Goal: Task Accomplishment & Management: Manage account settings

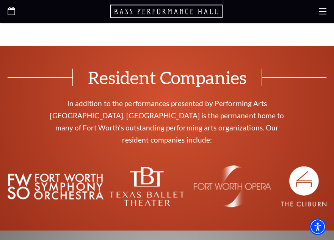
scroll to position [2348, 0]
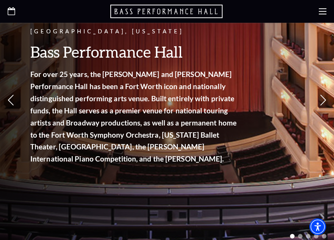
scroll to position [38, 0]
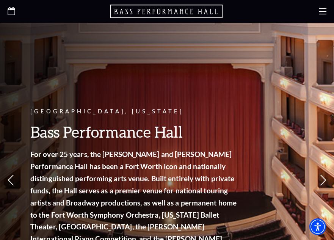
click at [319, 8] on use at bounding box center [323, 11] width 8 height 6
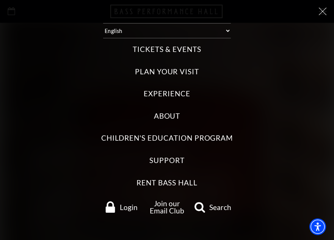
scroll to position [0, 0]
click at [125, 206] on span "Login" at bounding box center [129, 207] width 18 height 7
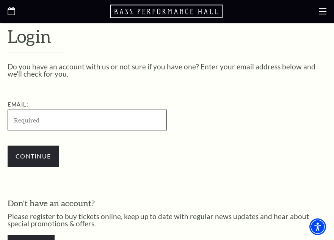
click at [77, 123] on input "Email:" at bounding box center [87, 120] width 159 height 21
paste input "[EMAIL_ADDRESS][DOMAIN_NAME]"
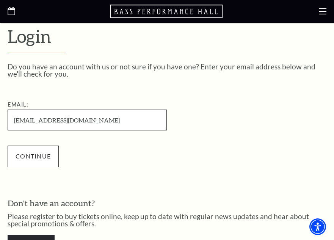
type input "[EMAIL_ADDRESS][DOMAIN_NAME]"
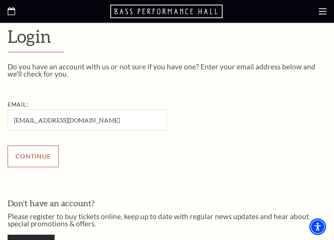
click at [44, 155] on input "Continue" at bounding box center [33, 156] width 51 height 21
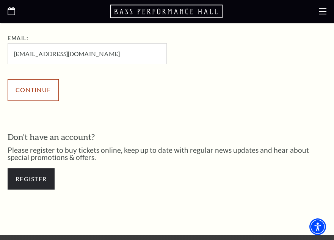
scroll to position [237, 0]
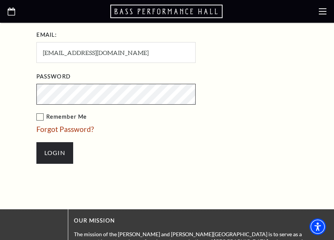
scroll to position [304, 0]
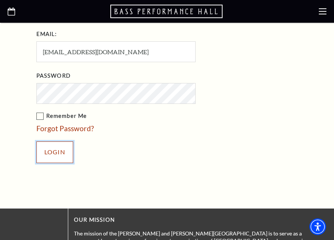
click at [63, 153] on input "Login" at bounding box center [54, 151] width 37 height 21
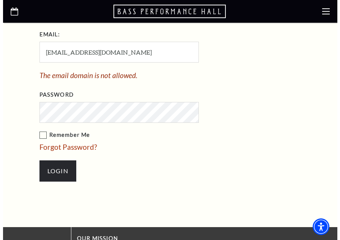
scroll to position [304, 0]
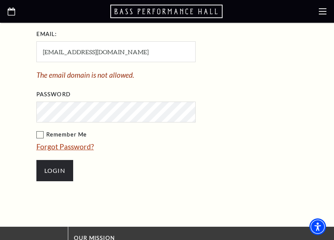
click at [69, 149] on link "Forgot Password?" at bounding box center [65, 146] width 58 height 9
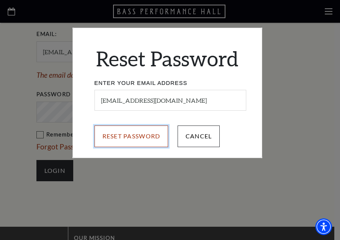
click at [122, 133] on input "Reset Password" at bounding box center [131, 135] width 74 height 21
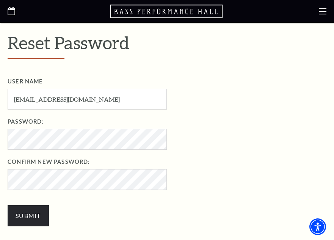
scroll to position [189, 0]
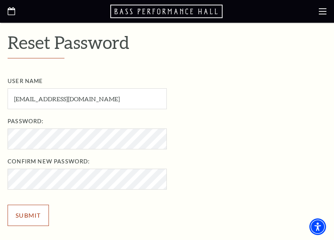
click at [27, 216] on input "Submit" at bounding box center [28, 215] width 41 height 21
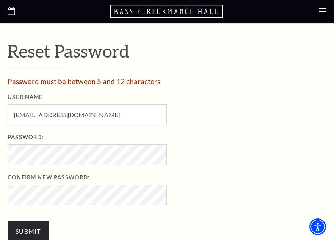
scroll to position [189, 0]
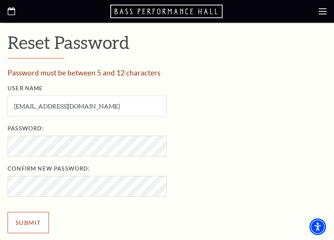
click at [35, 221] on input "Submit" at bounding box center [28, 222] width 41 height 21
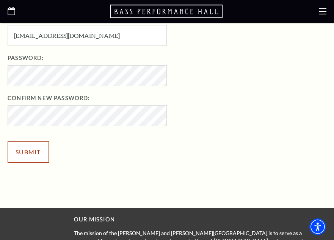
scroll to position [227, 0]
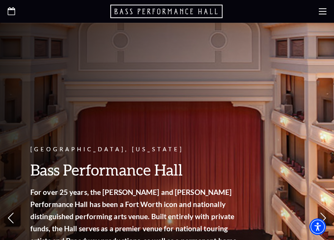
click at [321, 14] on use at bounding box center [323, 11] width 8 height 6
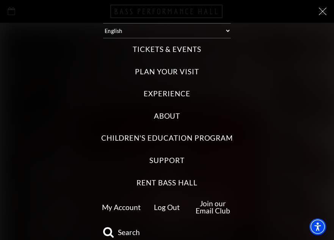
click at [121, 208] on link "My Account" at bounding box center [121, 207] width 39 height 9
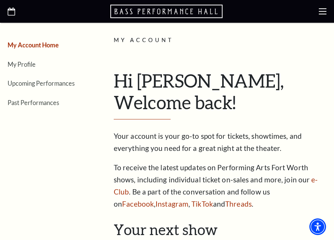
scroll to position [76, 0]
